Goal: Register for event/course

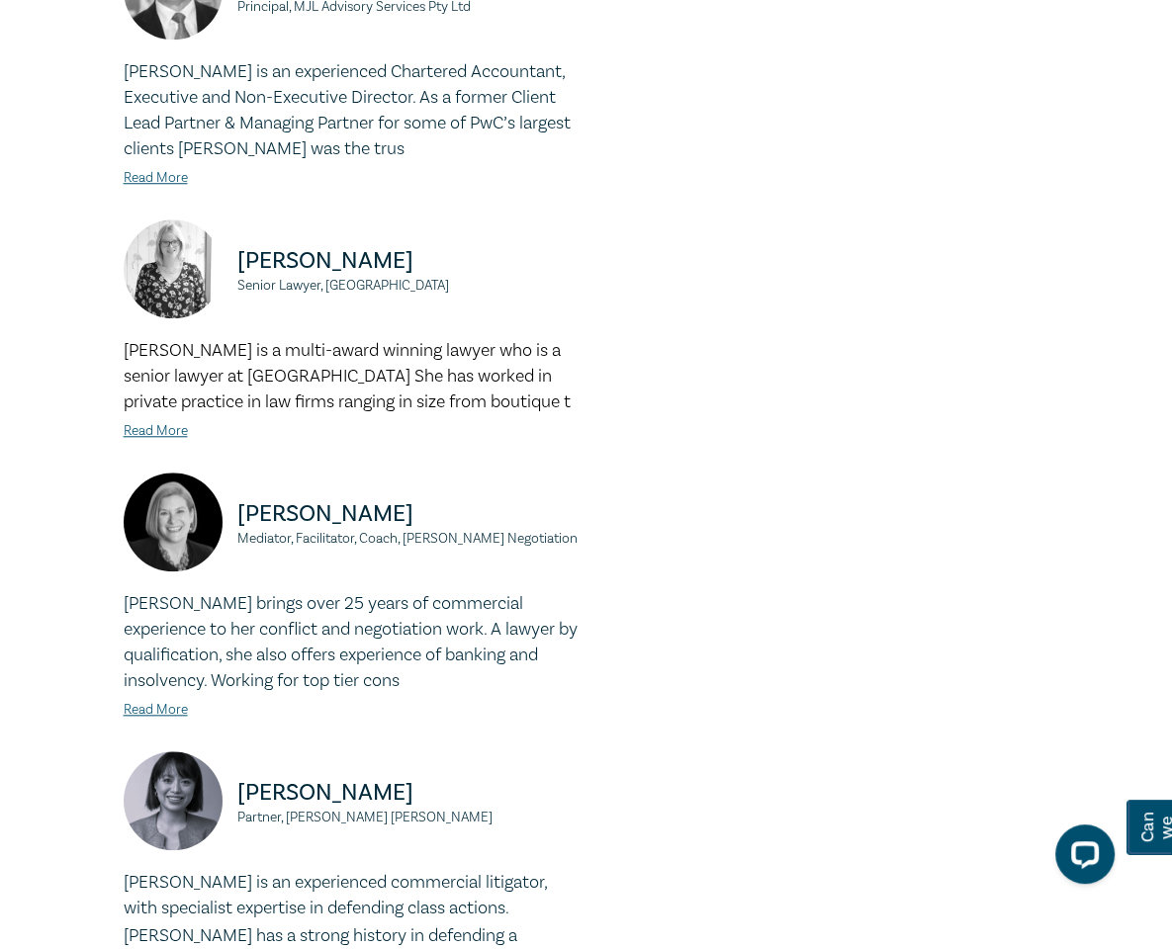
scroll to position [1286, 0]
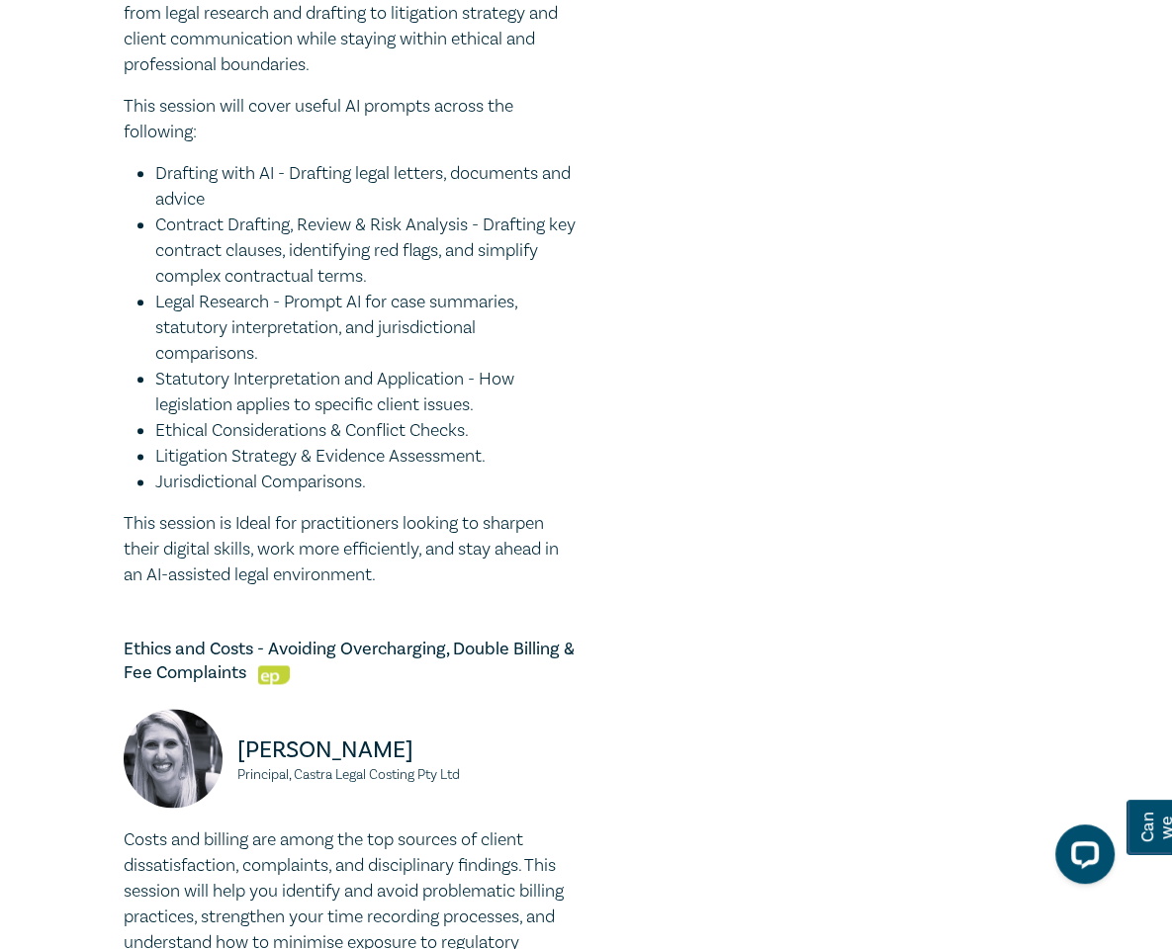
scroll to position [1748, 0]
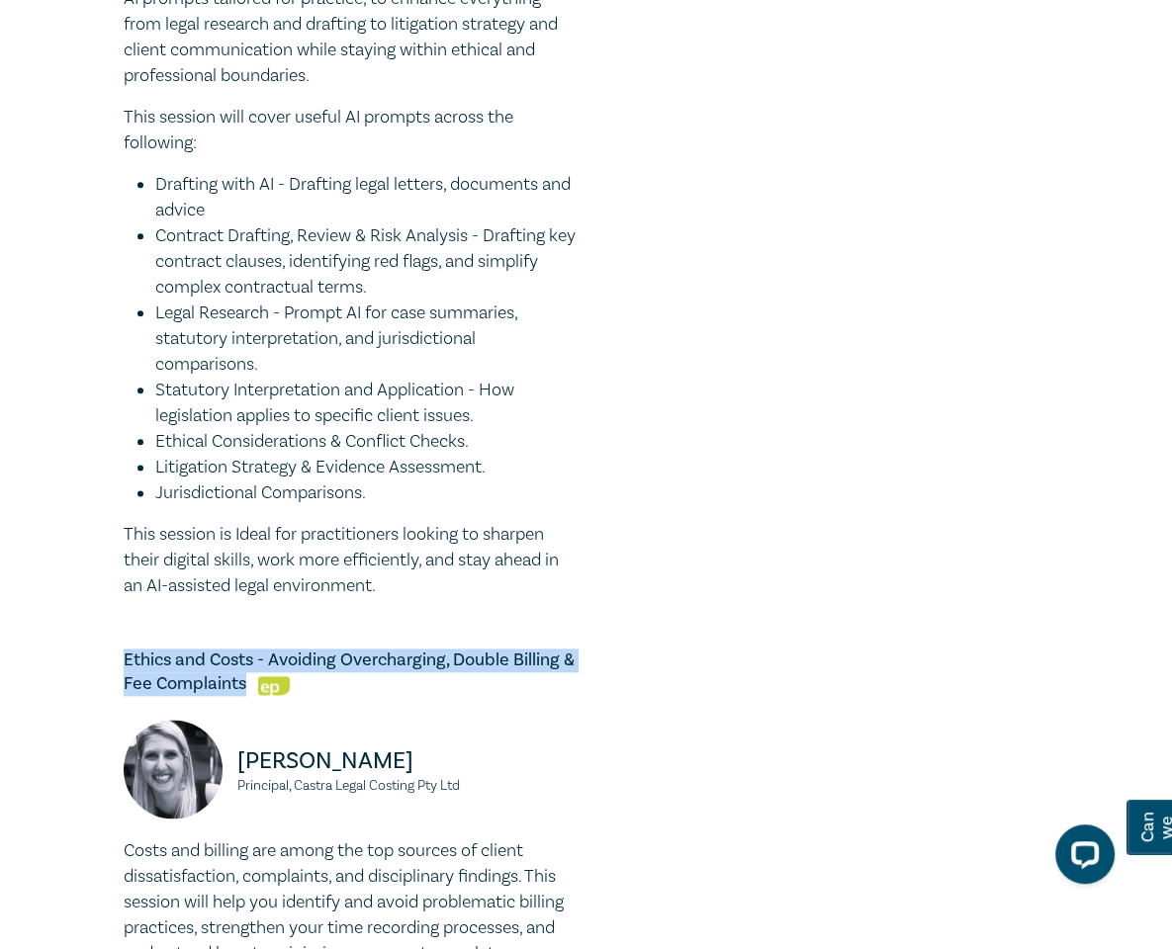
drag, startPoint x: 597, startPoint y: 316, endPoint x: 22, endPoint y: 312, distance: 575.6
click at [124, 649] on h5 "Ethics and Costs - Avoiding Overcharging, Double Billing & Fee Complaints" at bounding box center [351, 672] width 455 height 47
copy h5 "Ethics and Costs - Avoiding Overcharging, Double Billing & Fee Complaints"
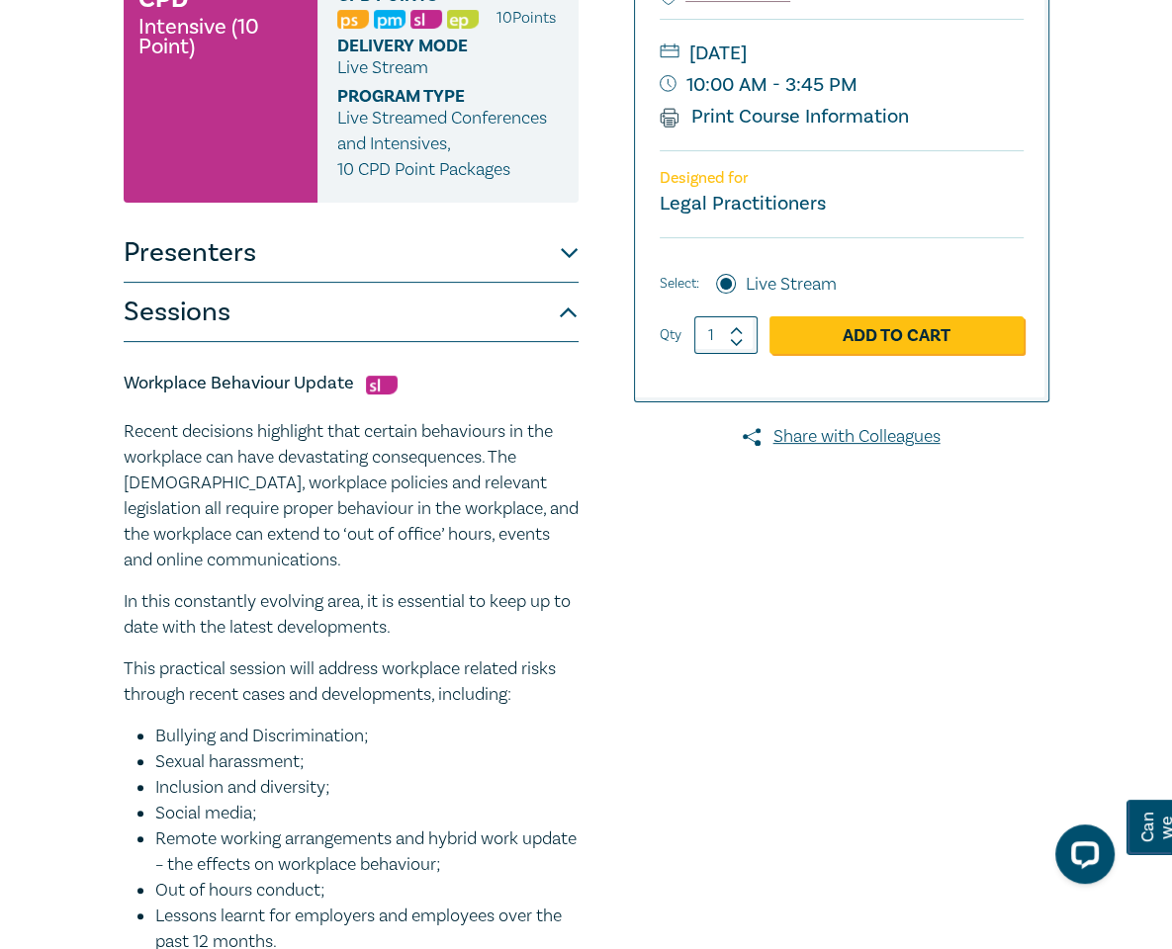
scroll to position [0, 0]
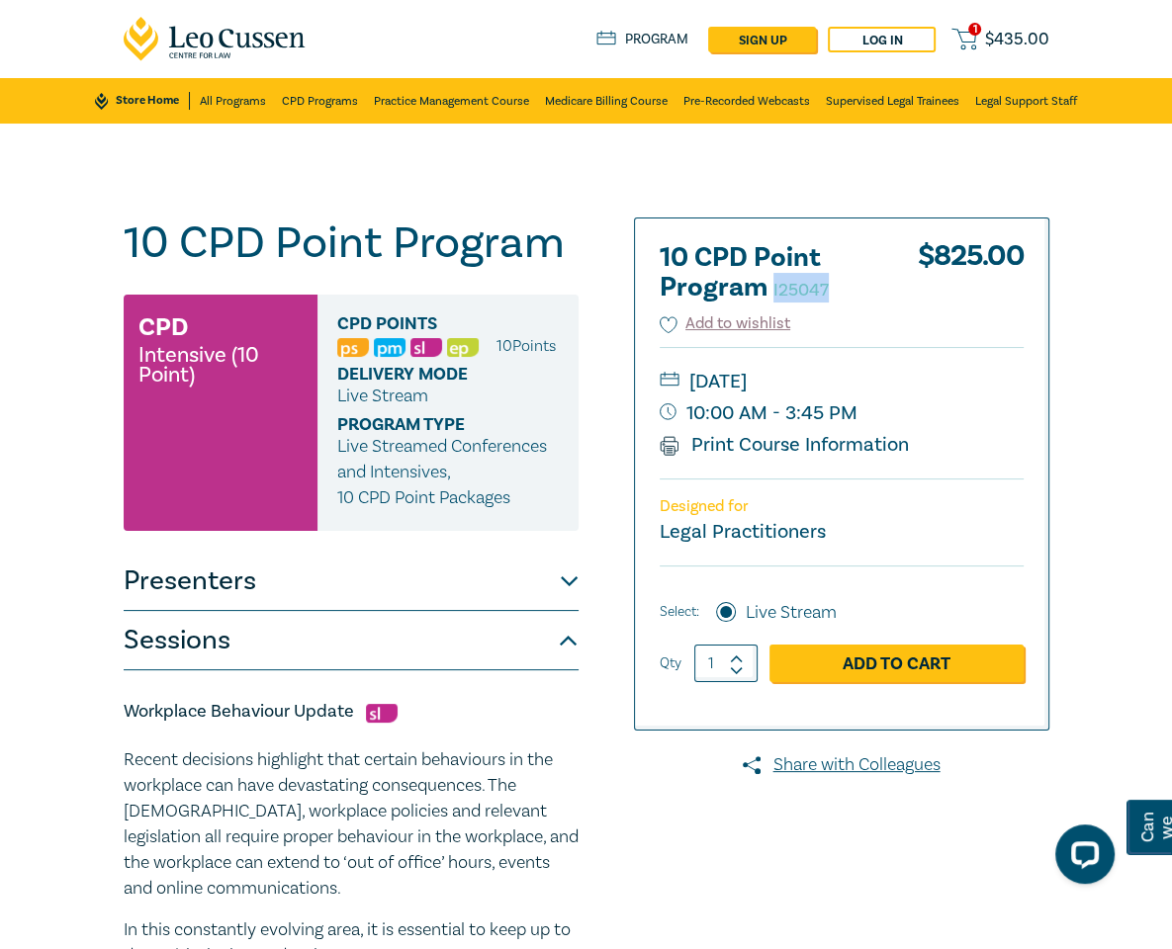
drag, startPoint x: 939, startPoint y: 293, endPoint x: 875, endPoint y: 293, distance: 64.3
click at [875, 293] on h2 "10 CPD Point Program I25047" at bounding box center [769, 272] width 218 height 59
copy small "I25047"
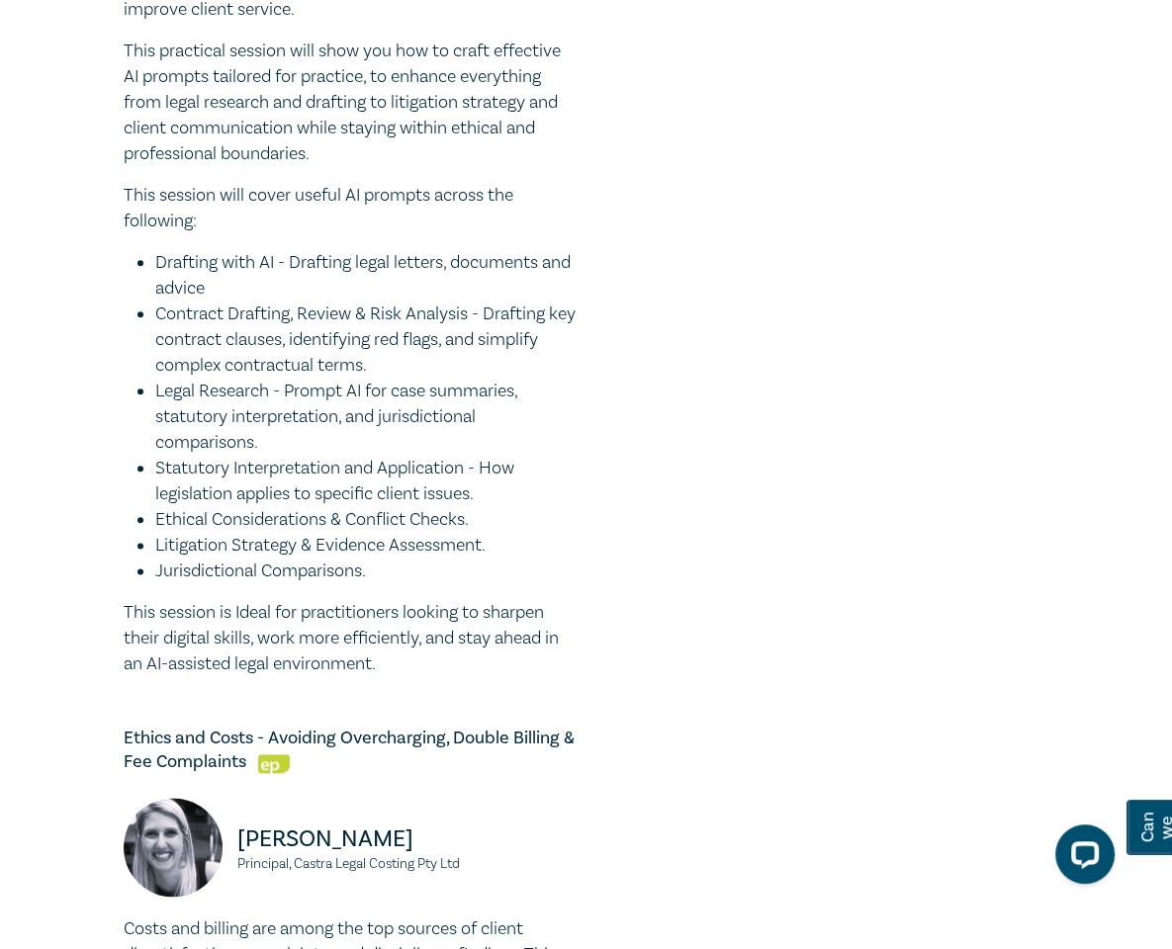
scroll to position [1680, 0]
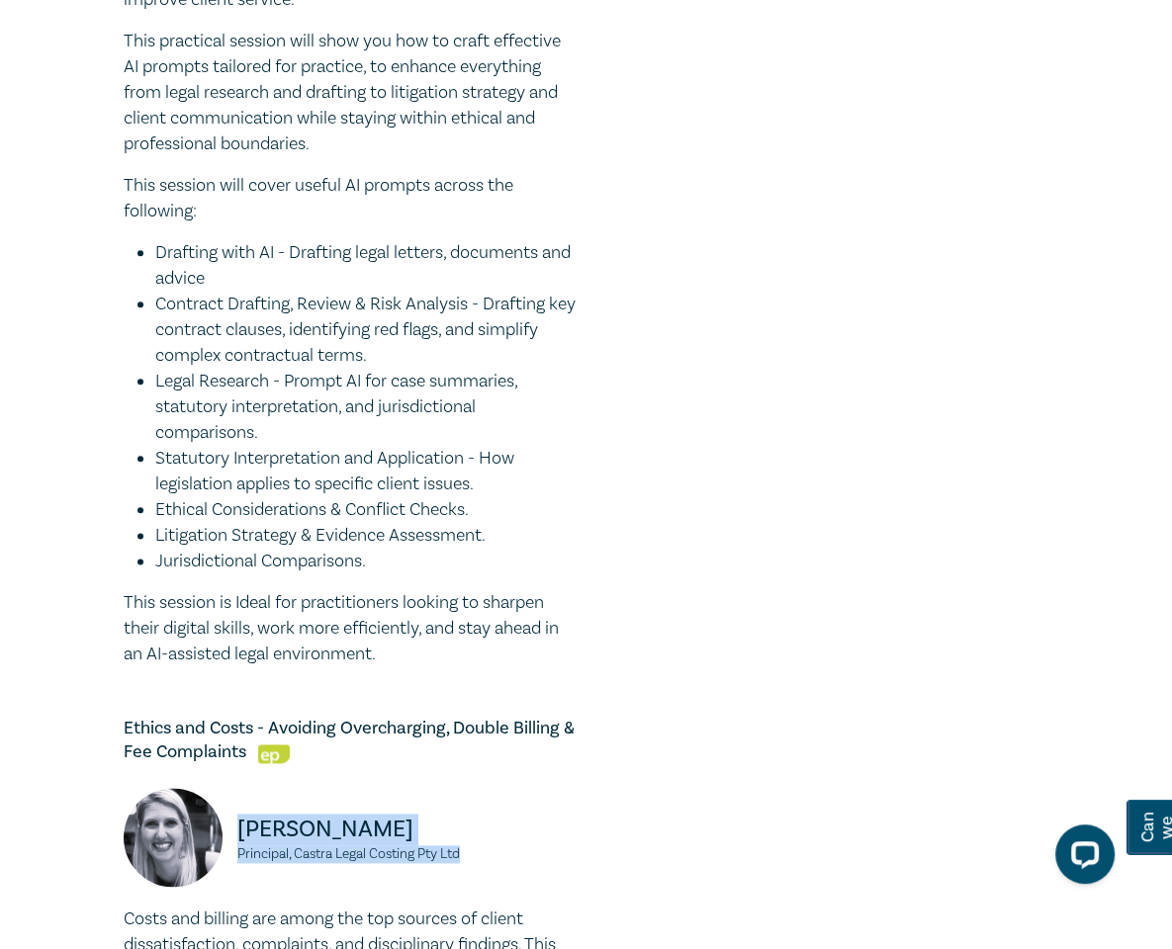
drag, startPoint x: 185, startPoint y: 503, endPoint x: 131, endPoint y: 450, distance: 76.2
click at [131, 788] on div "Antonella Terranova Principal, Castra Legal Costing Pty Ltd" at bounding box center [351, 847] width 455 height 119
copy div "Antonella Terranova Principal, Castra Legal Costing Pty Ltd"
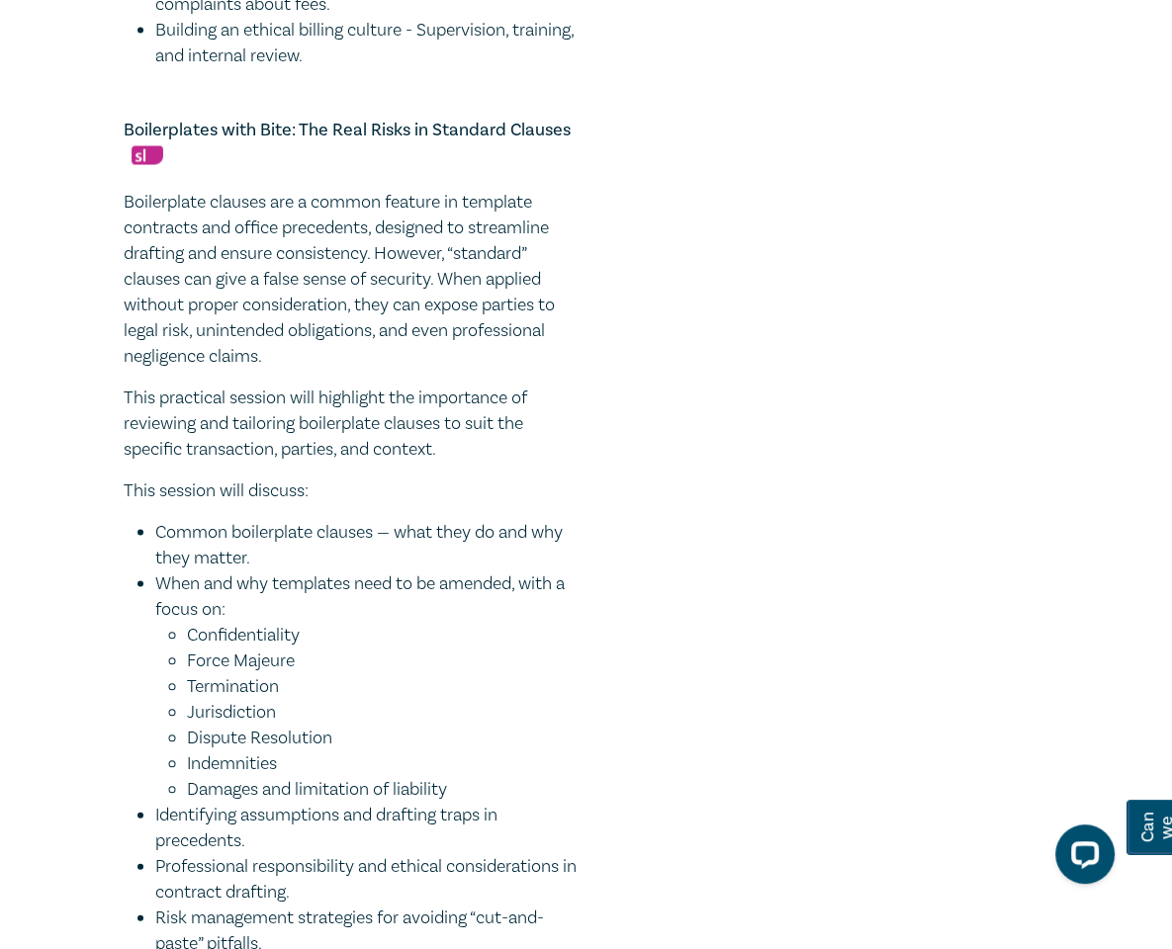
scroll to position [3065, 0]
drag, startPoint x: 593, startPoint y: 308, endPoint x: 24, endPoint y: 304, distance: 569.6
copy h5 "Calderbank Offers and Offers of Compromise - Costs, Strategy & Pressure"
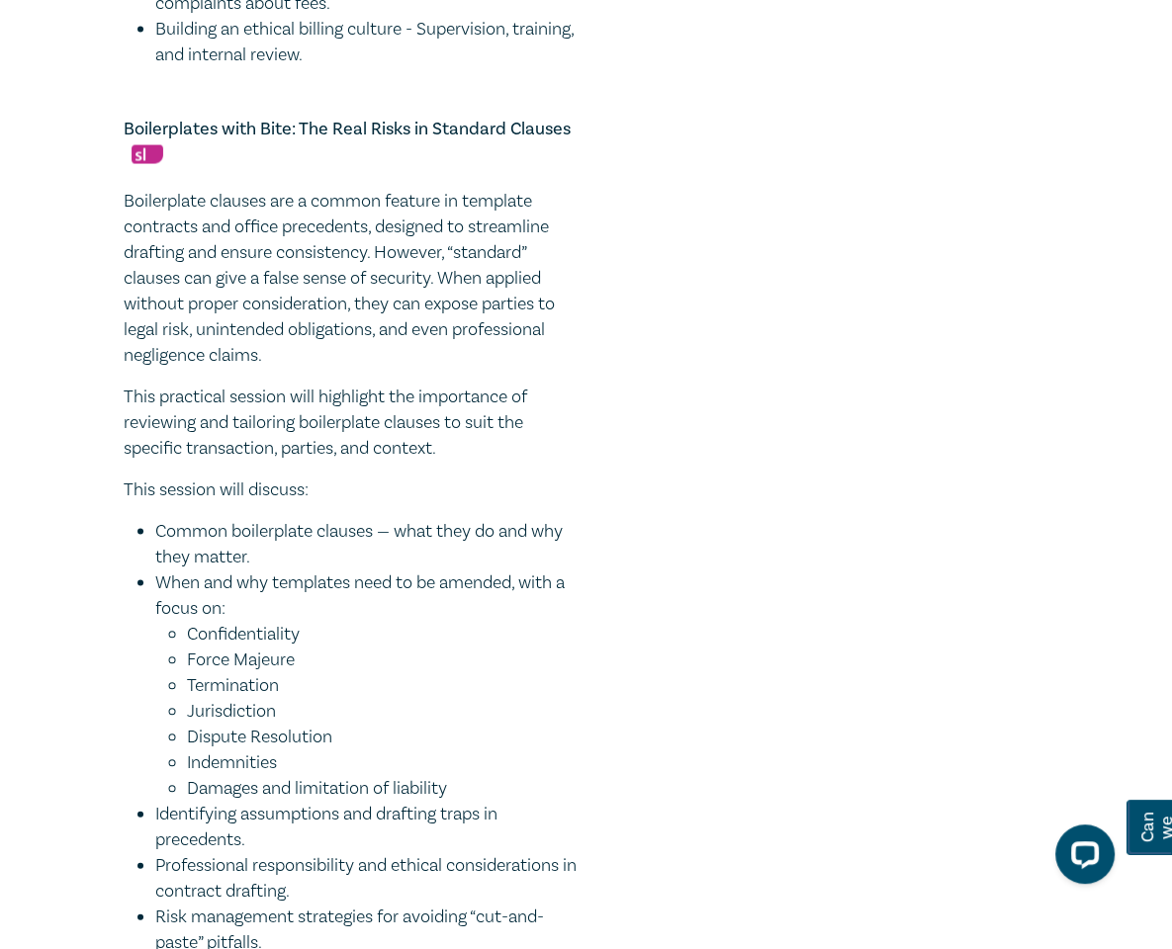
drag, startPoint x: 185, startPoint y: 418, endPoint x: 122, endPoint y: 377, distance: 75.7
copy div "Christine Tran Partner, Herbert Smith Freehills Kramer"
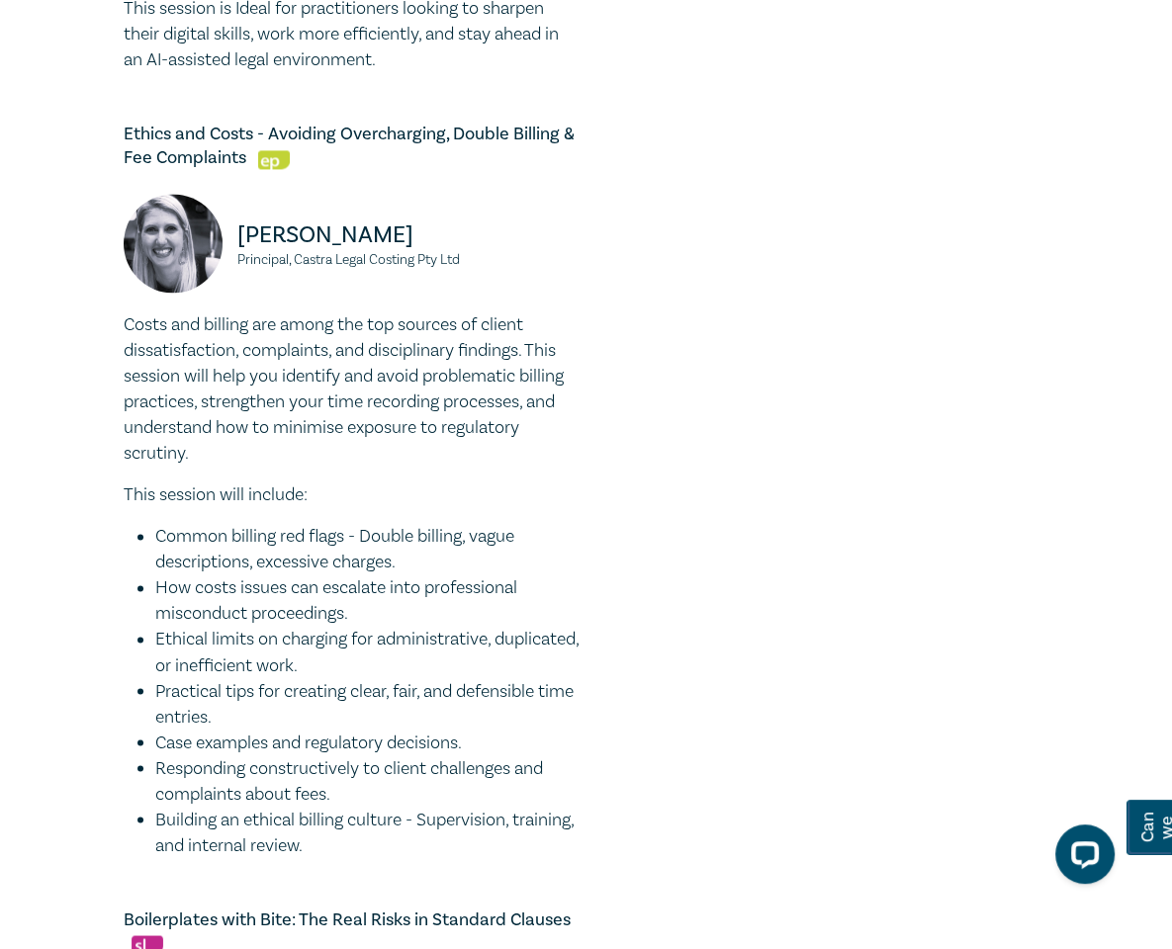
scroll to position [2276, 0]
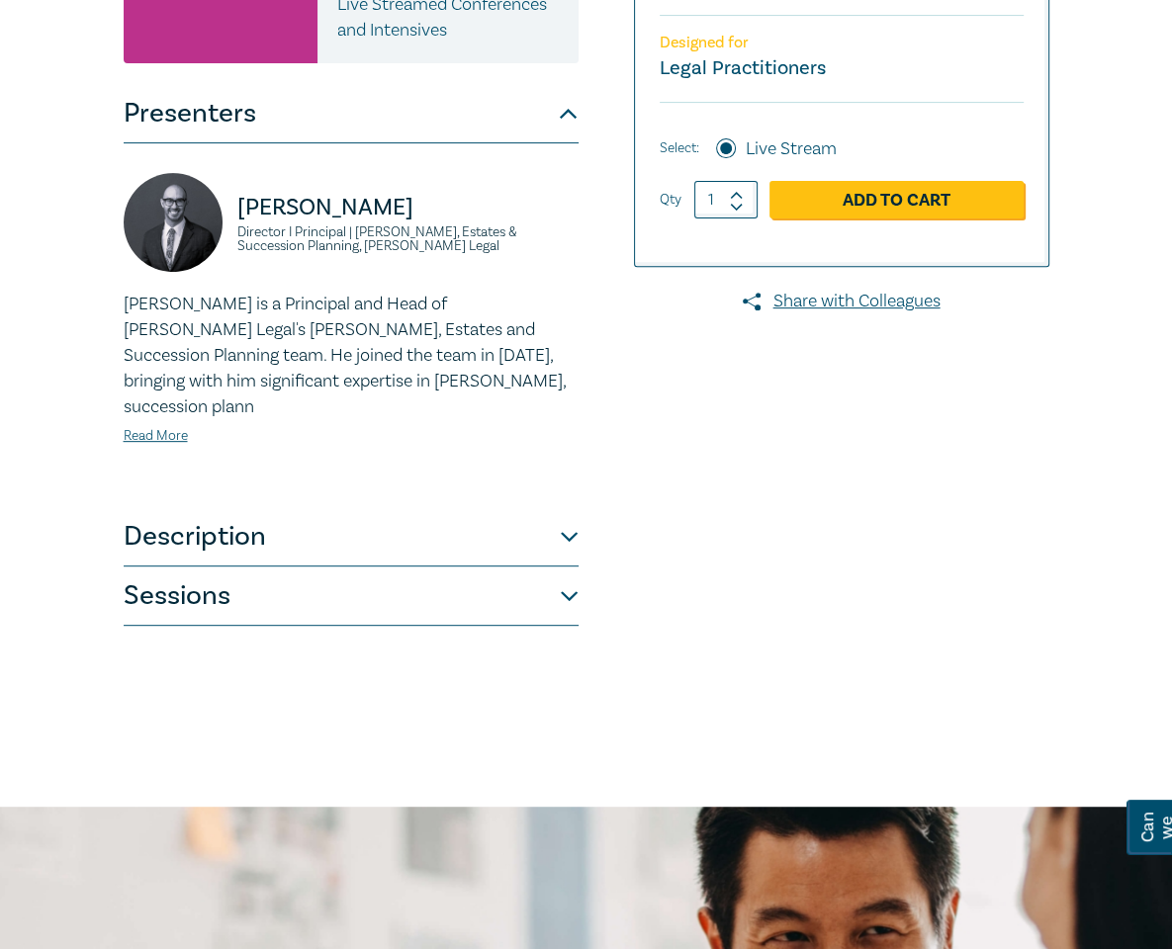
scroll to position [494, 0]
click at [514, 566] on button "Sessions" at bounding box center [351, 595] width 455 height 59
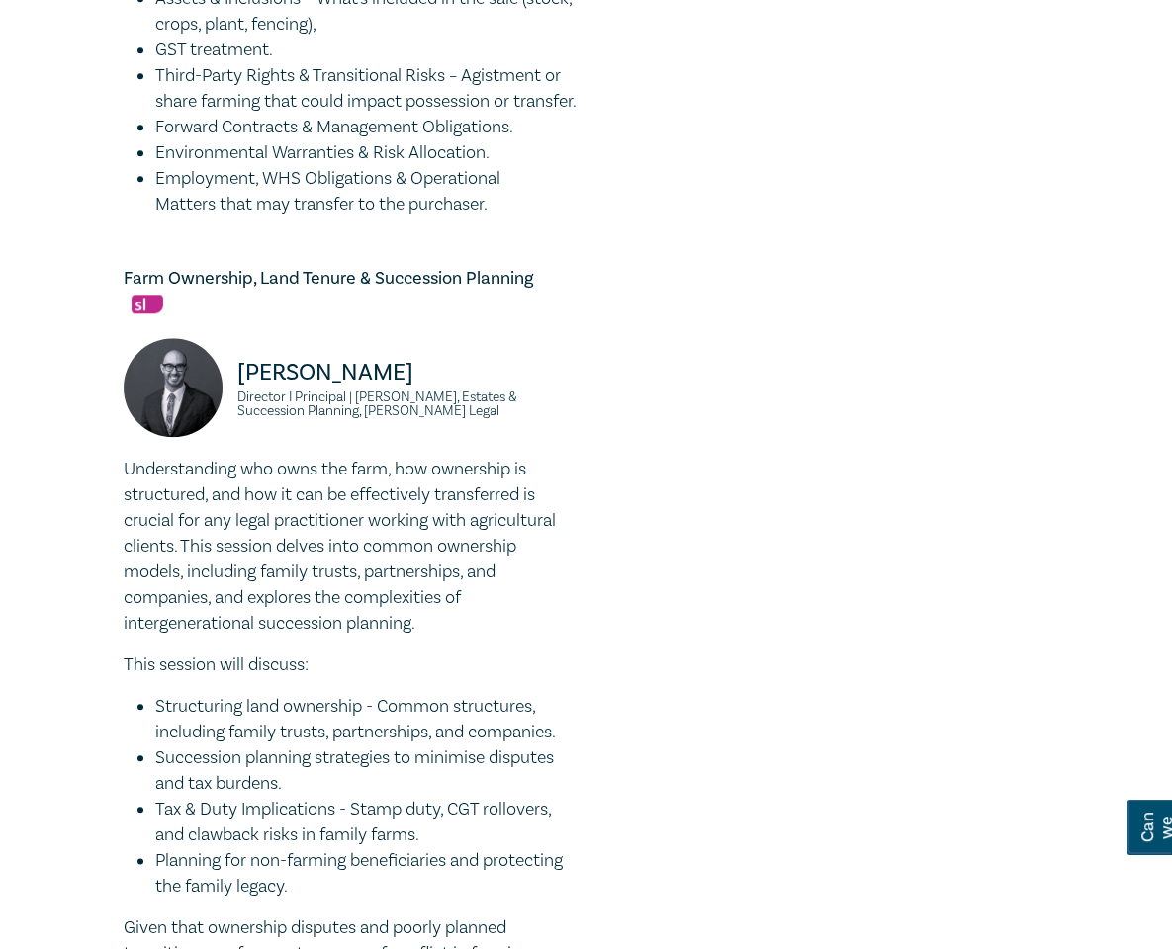
scroll to position [1382, 0]
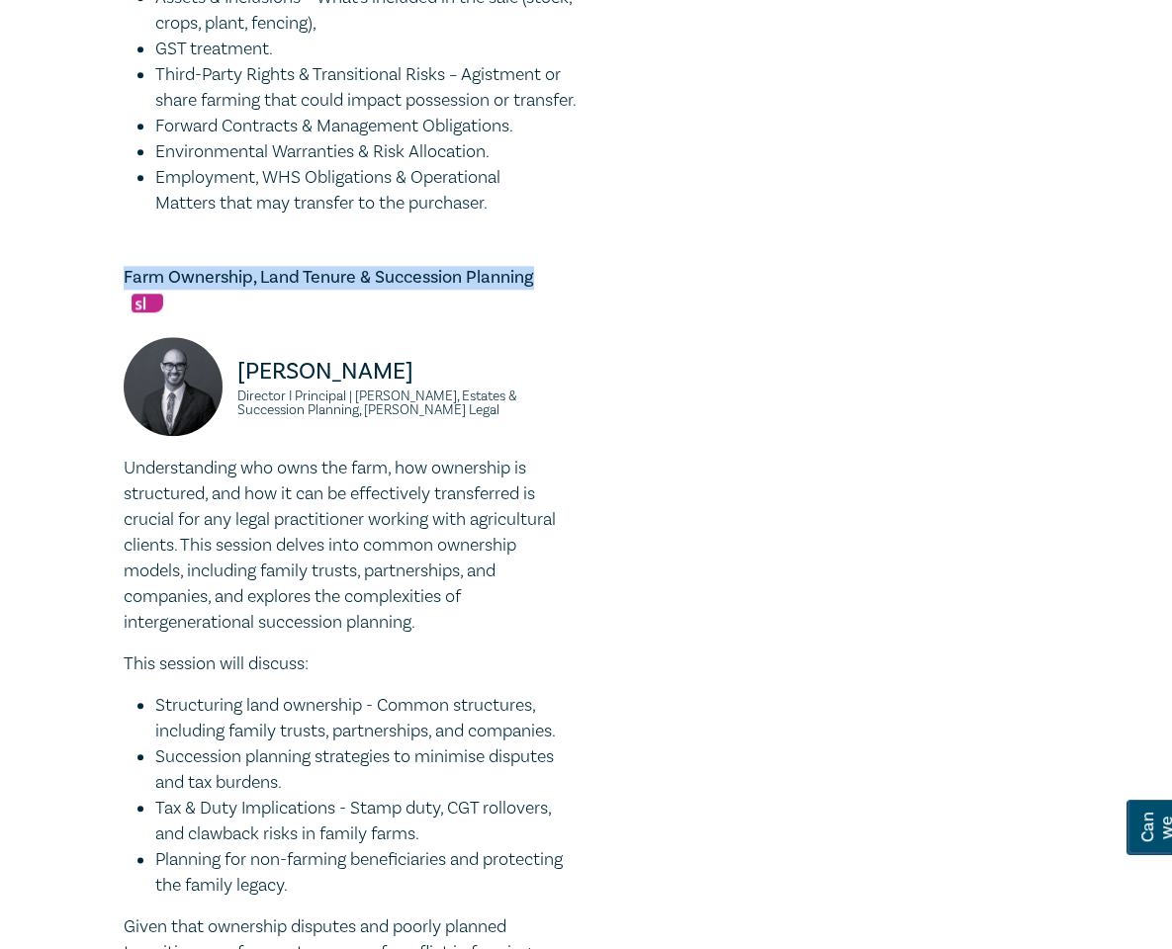
drag, startPoint x: 428, startPoint y: 59, endPoint x: 18, endPoint y: 54, distance: 410.4
click at [112, 54] on div "Agribusiness and Rural Law intensive I25058 CPD Intensive (3 Point) CPD Points …" at bounding box center [389, 658] width 554 height 3645
copy h5 "Farm Ownership, Land Tenure & Succession Planning"
click at [579, 796] on li "Tax & Duty Implications - Stamp duty, CGT rollovers, and clawback risks in fami…" at bounding box center [366, 821] width 423 height 51
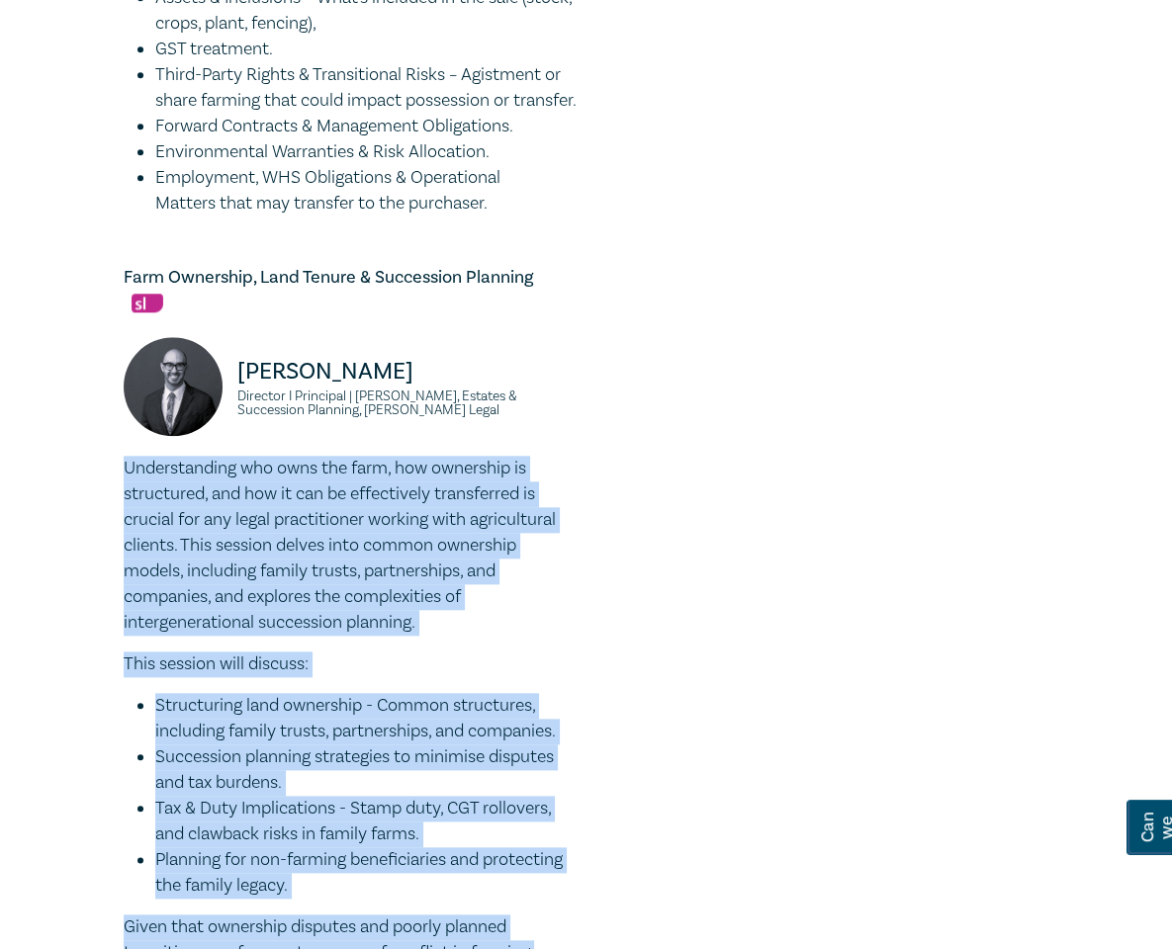
drag, startPoint x: 167, startPoint y: 634, endPoint x: -23, endPoint y: 237, distance: 439.7
copy div "Understanding who owns the farm, how ownership is structured, and how it can be…"
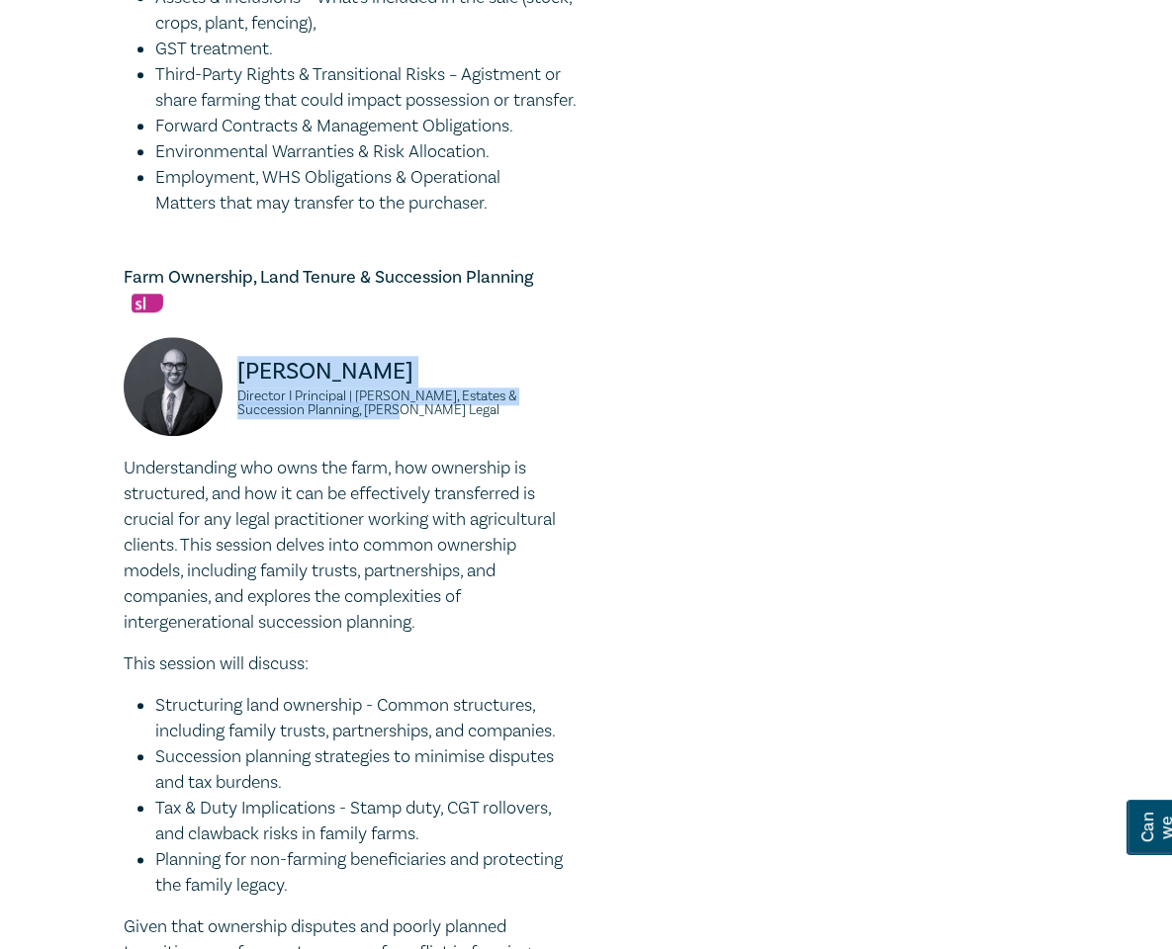
drag, startPoint x: 159, startPoint y: 160, endPoint x: 119, endPoint y: 118, distance: 58.8
click at [124, 337] on div "Stefan Manche Director I Principal | Wills, Estates & Succession Planning, Coul…" at bounding box center [351, 396] width 455 height 119
copy div "Stefan Manche Director I Principal | Wills, Estates & Succession Planning, Coul…"
click at [177, 266] on div "Farm Ownership, Land Tenure & Succession Planning Stefan Manche Director I Prin…" at bounding box center [351, 642] width 455 height 752
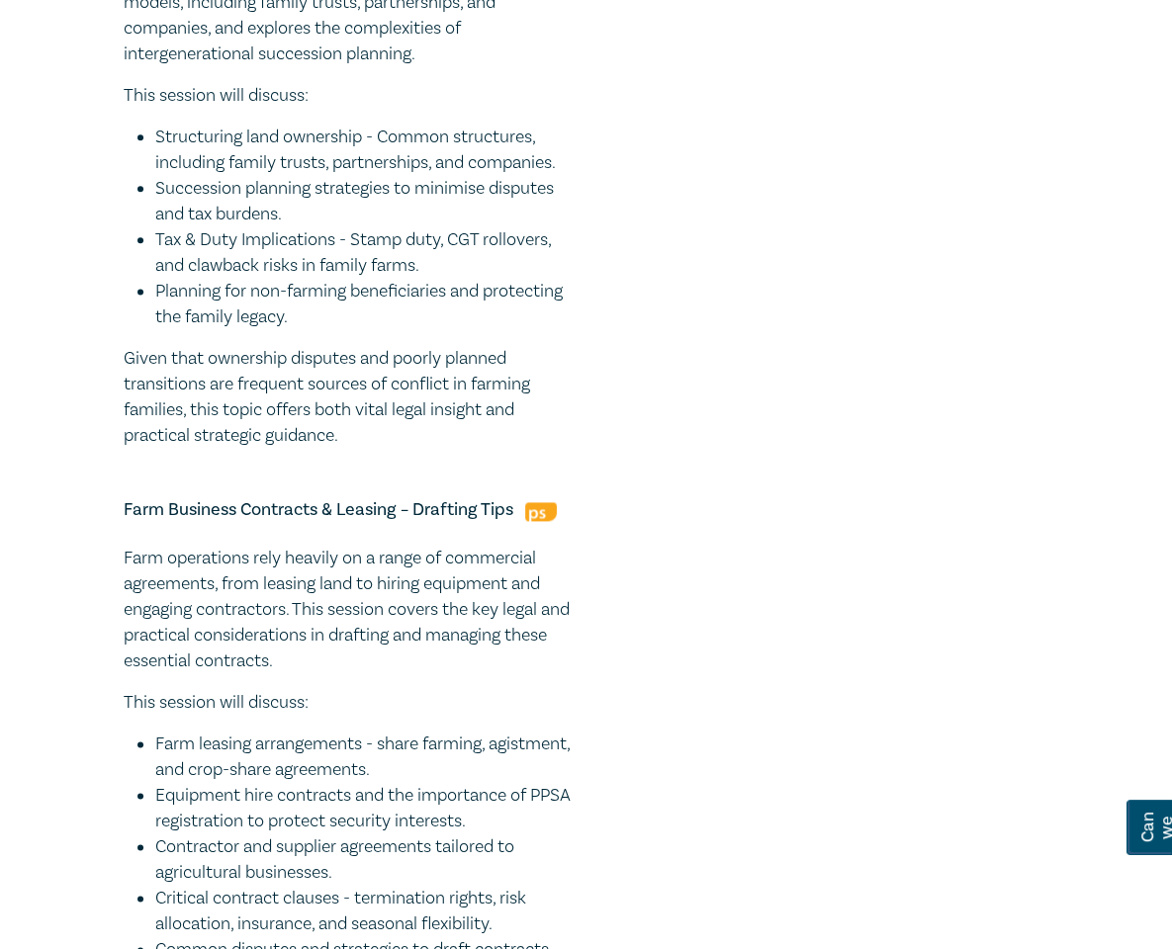
scroll to position [1950, 0]
drag, startPoint x: 429, startPoint y: 672, endPoint x: 32, endPoint y: 664, distance: 397.7
copy h5 "Water Rights & Environmental Compliance on Farms"
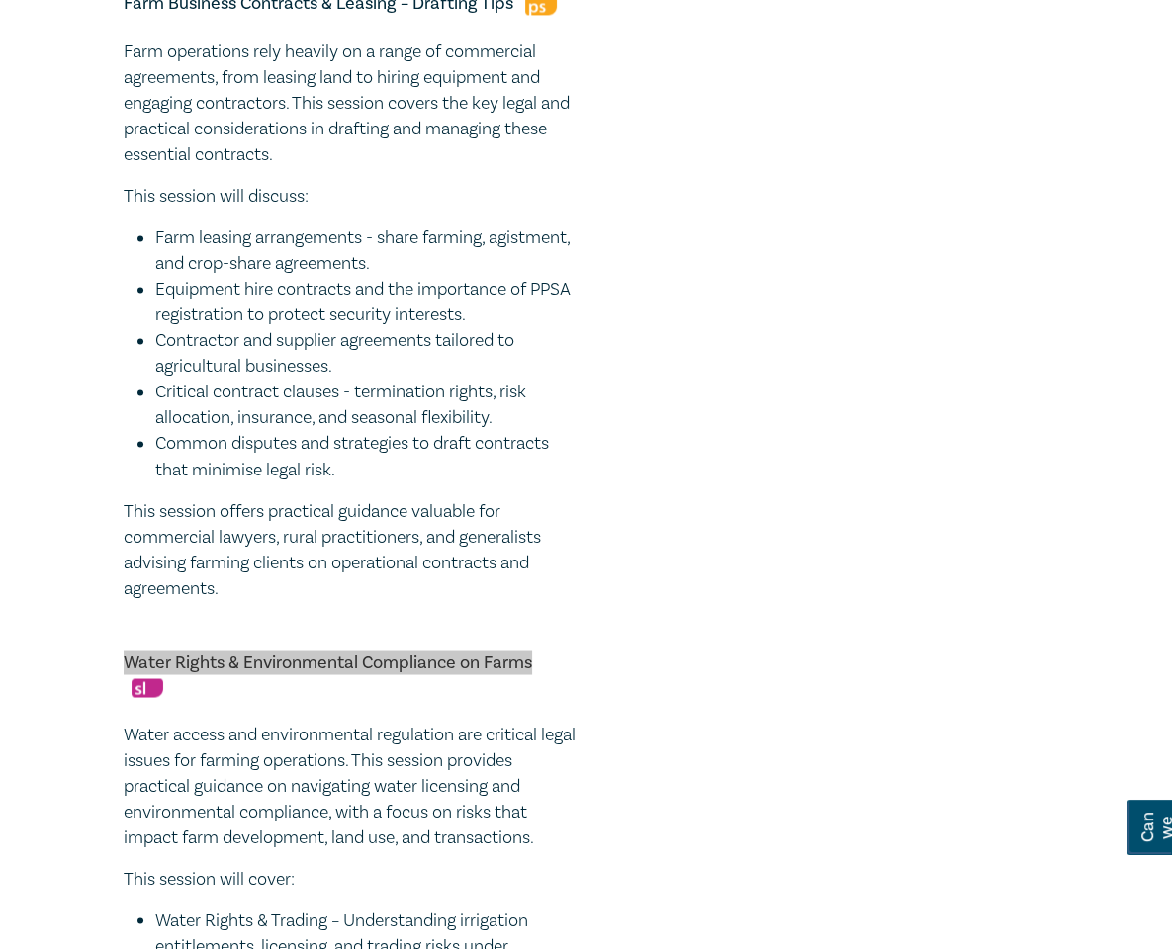
scroll to position [2458, 0]
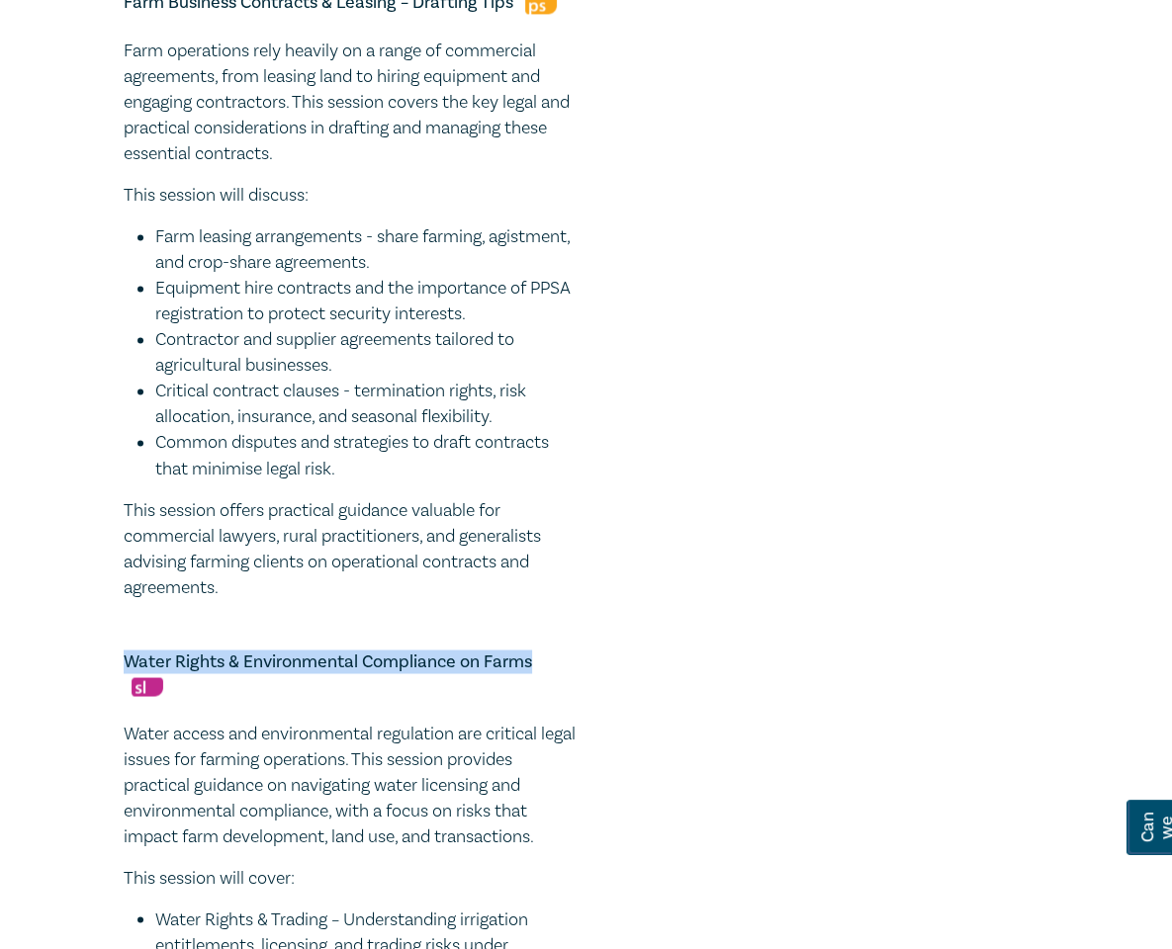
drag, startPoint x: 455, startPoint y: 677, endPoint x: 11, endPoint y: 221, distance: 637.1
copy div "Water access and environmental regulation are critical legal issues for farming…"
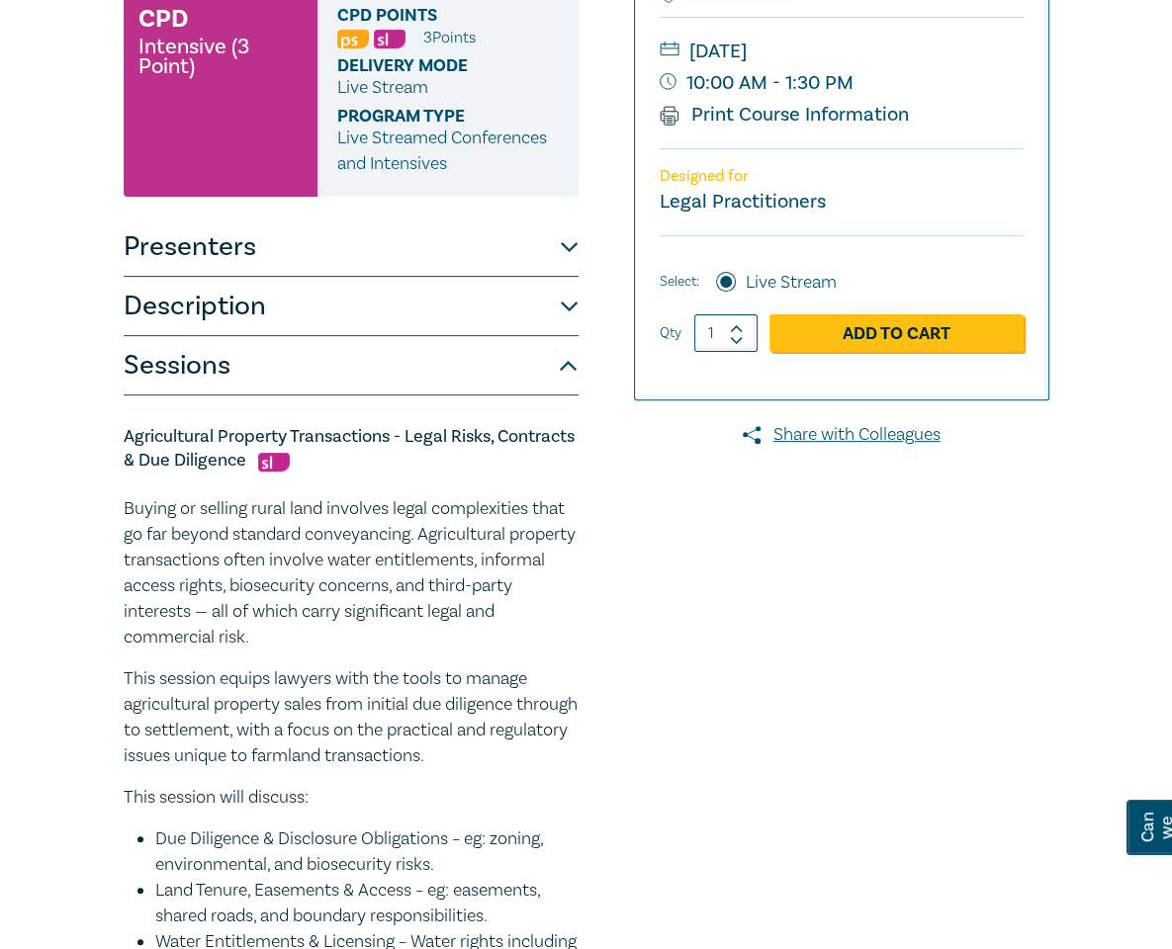
scroll to position [0, 0]
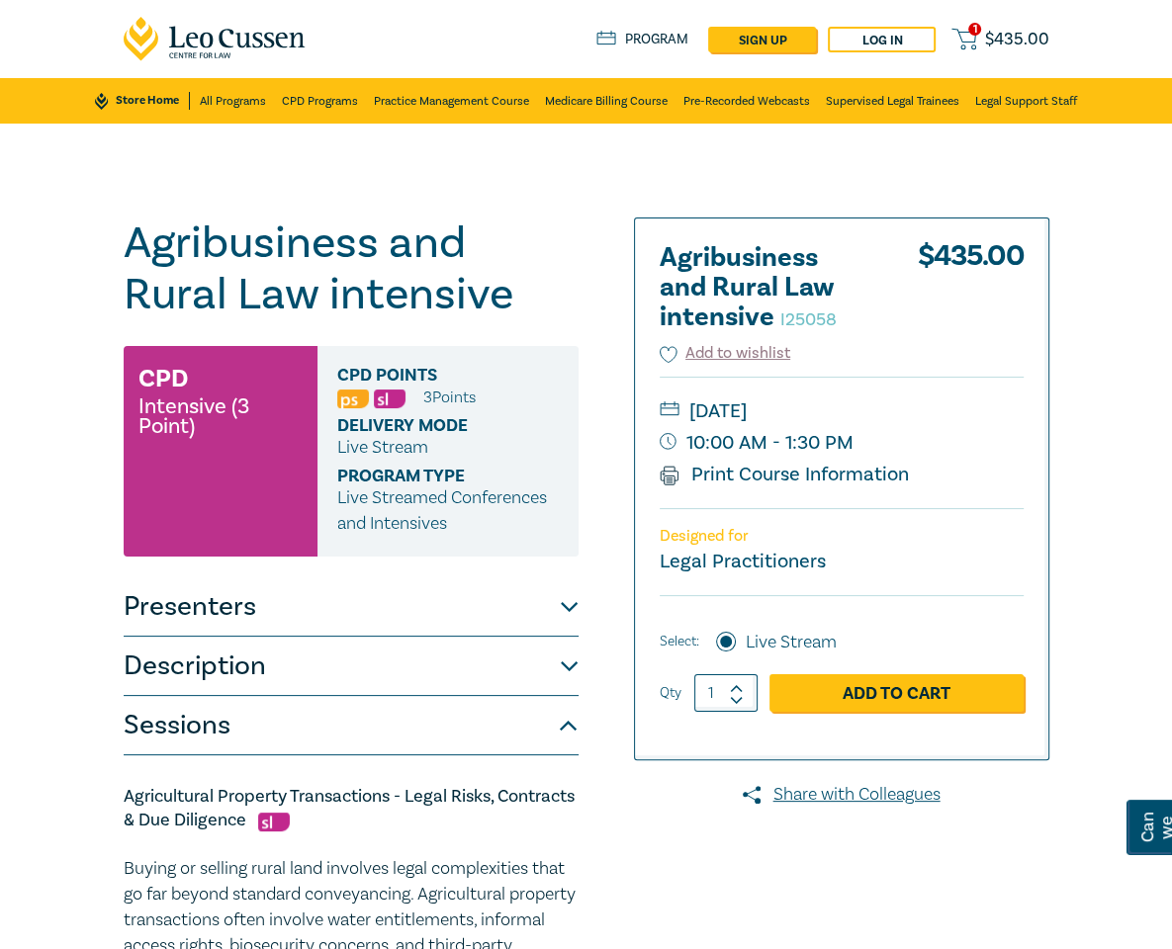
click at [483, 256] on h1 "Agribusiness and Rural Law intensive I25058" at bounding box center [351, 269] width 455 height 103
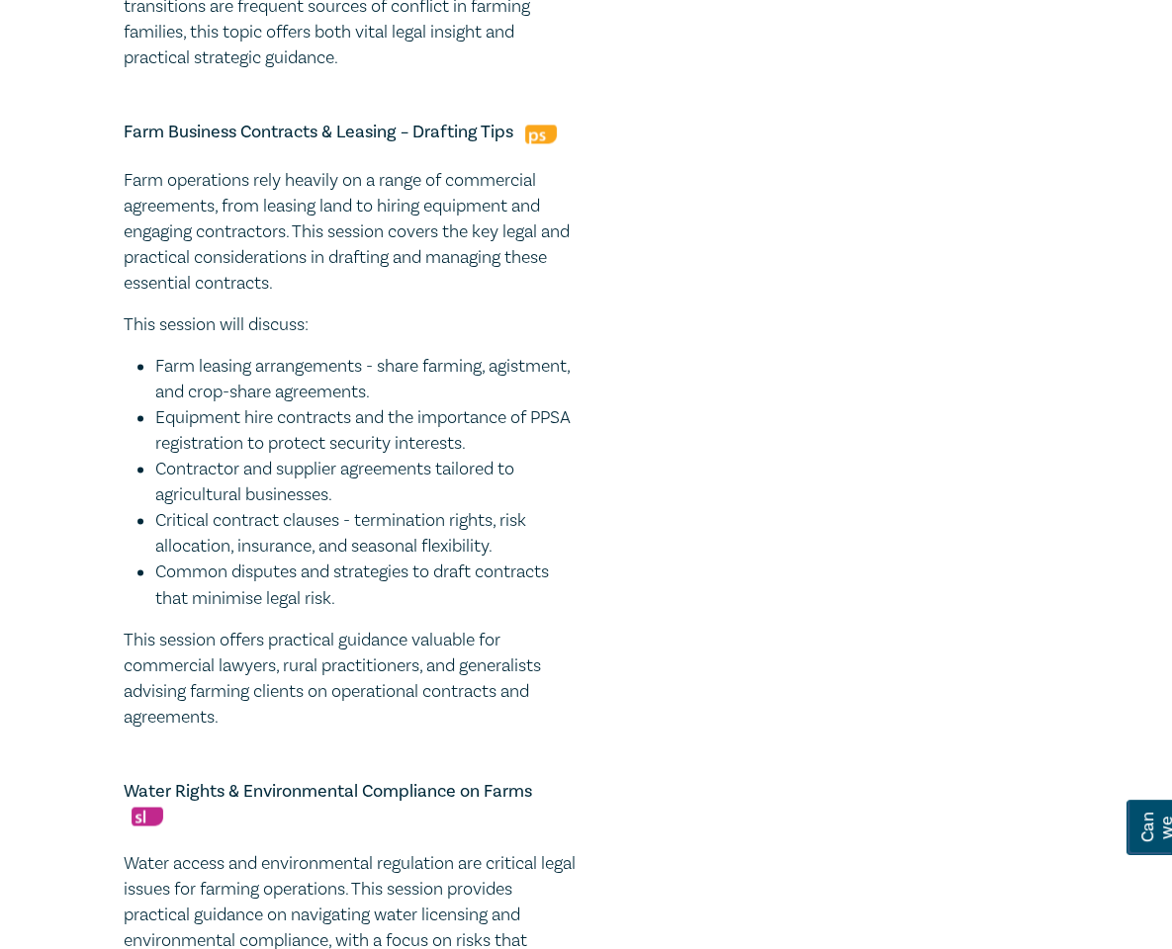
scroll to position [2514, 0]
